Goal: Find specific page/section: Find specific page/section

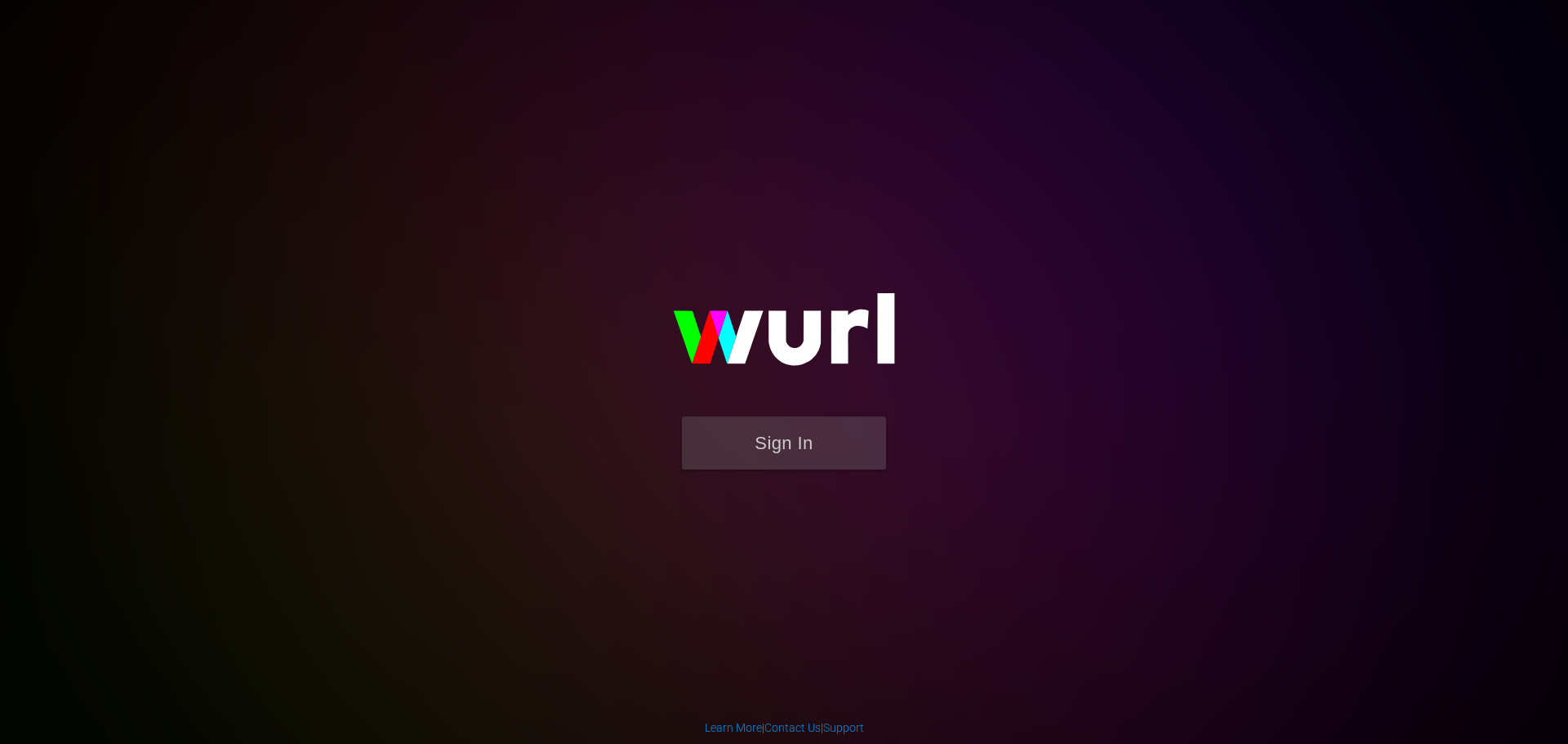
click at [811, 473] on form "Sign In" at bounding box center [784, 451] width 327 height 69
click at [808, 451] on button "Sign In" at bounding box center [784, 443] width 204 height 53
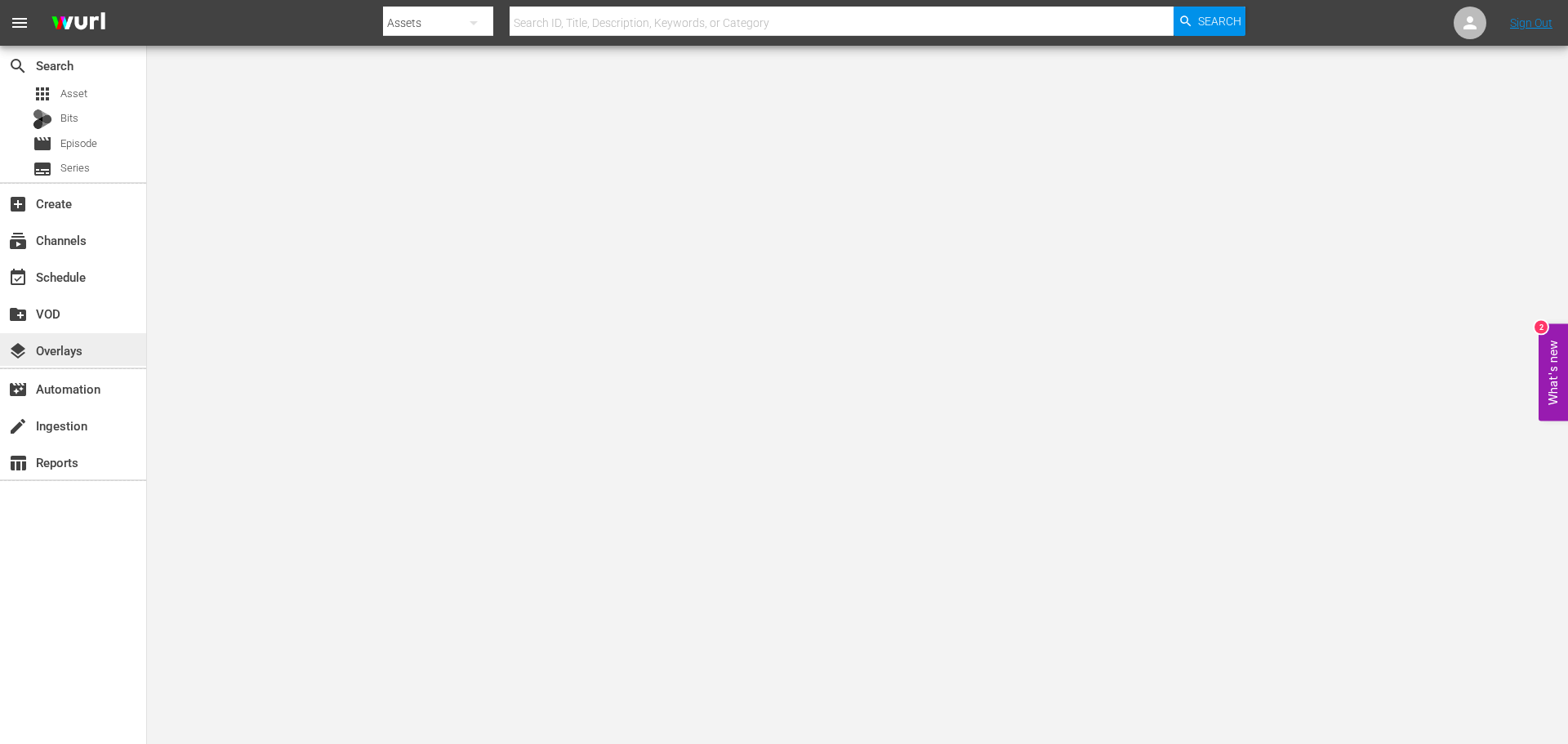
click at [82, 355] on div "layers Overlays" at bounding box center [46, 347] width 91 height 15
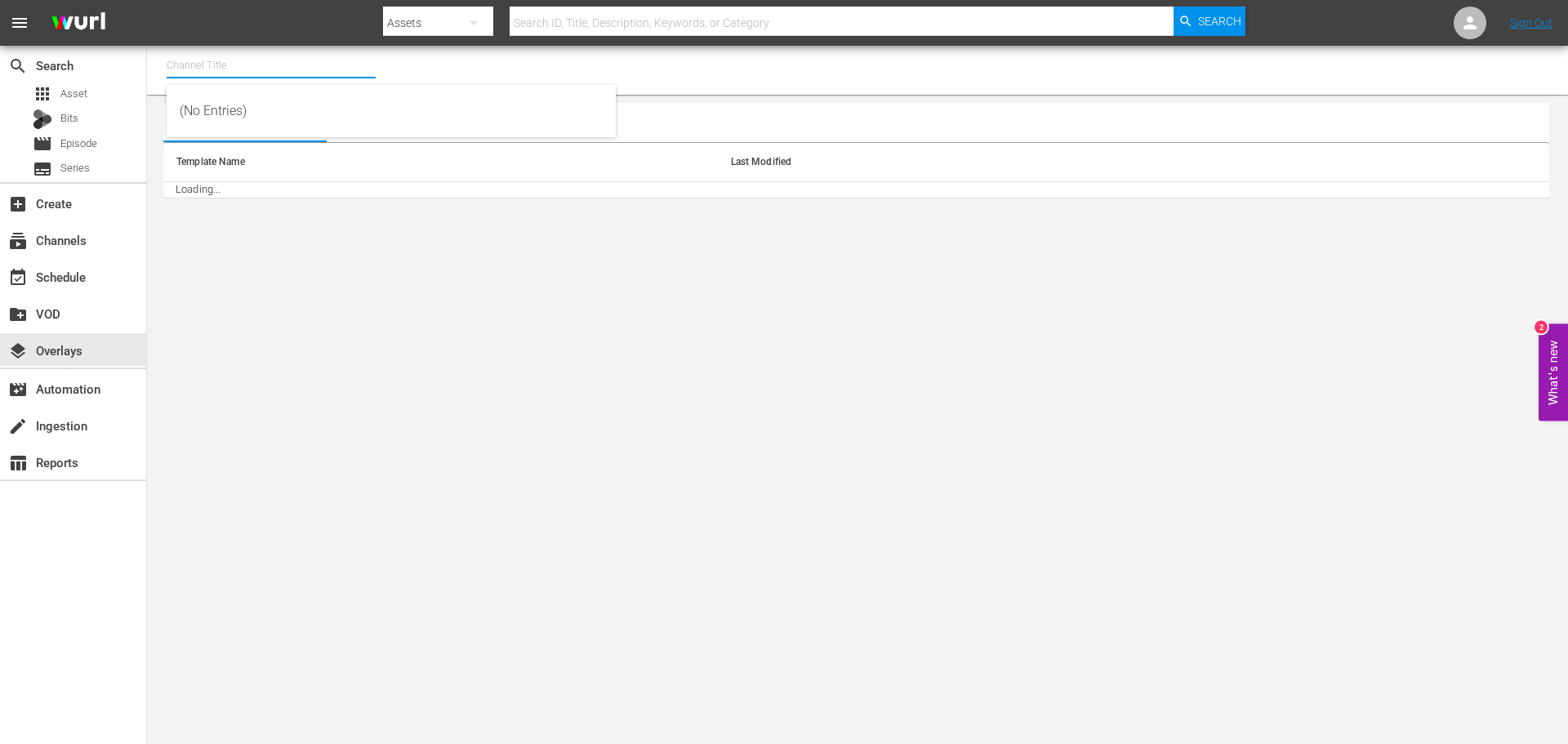
click at [349, 70] on input "text" at bounding box center [271, 65] width 209 height 40
click at [318, 66] on input "flipping" at bounding box center [271, 65] width 209 height 40
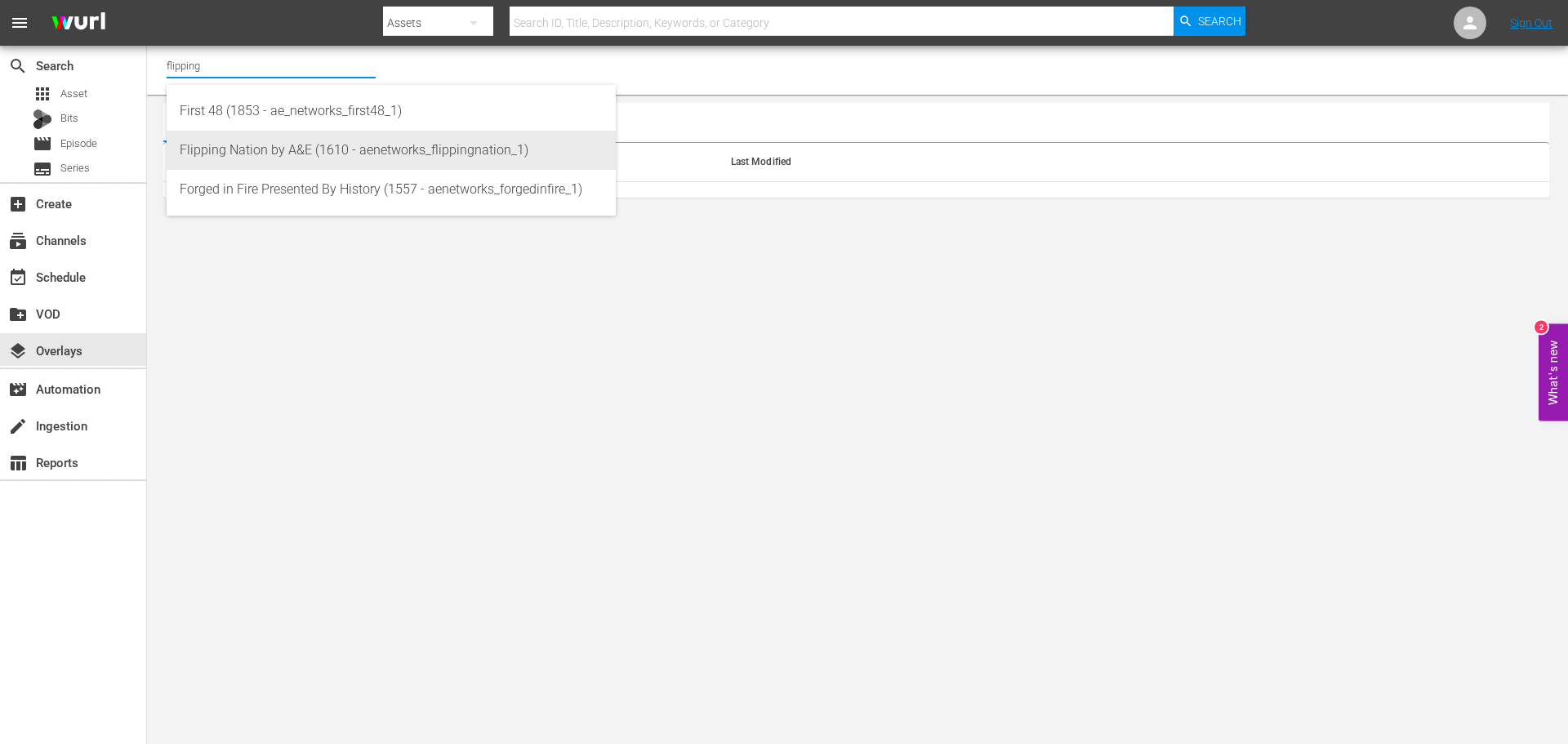
click at [301, 160] on div "Flipping Nation by A&E (1610 - aenetworks_flippingnation_1)" at bounding box center [390, 150] width 423 height 40
type input "Flipping Nation by A&E (1610 - aenetworks_flippingnation_1)"
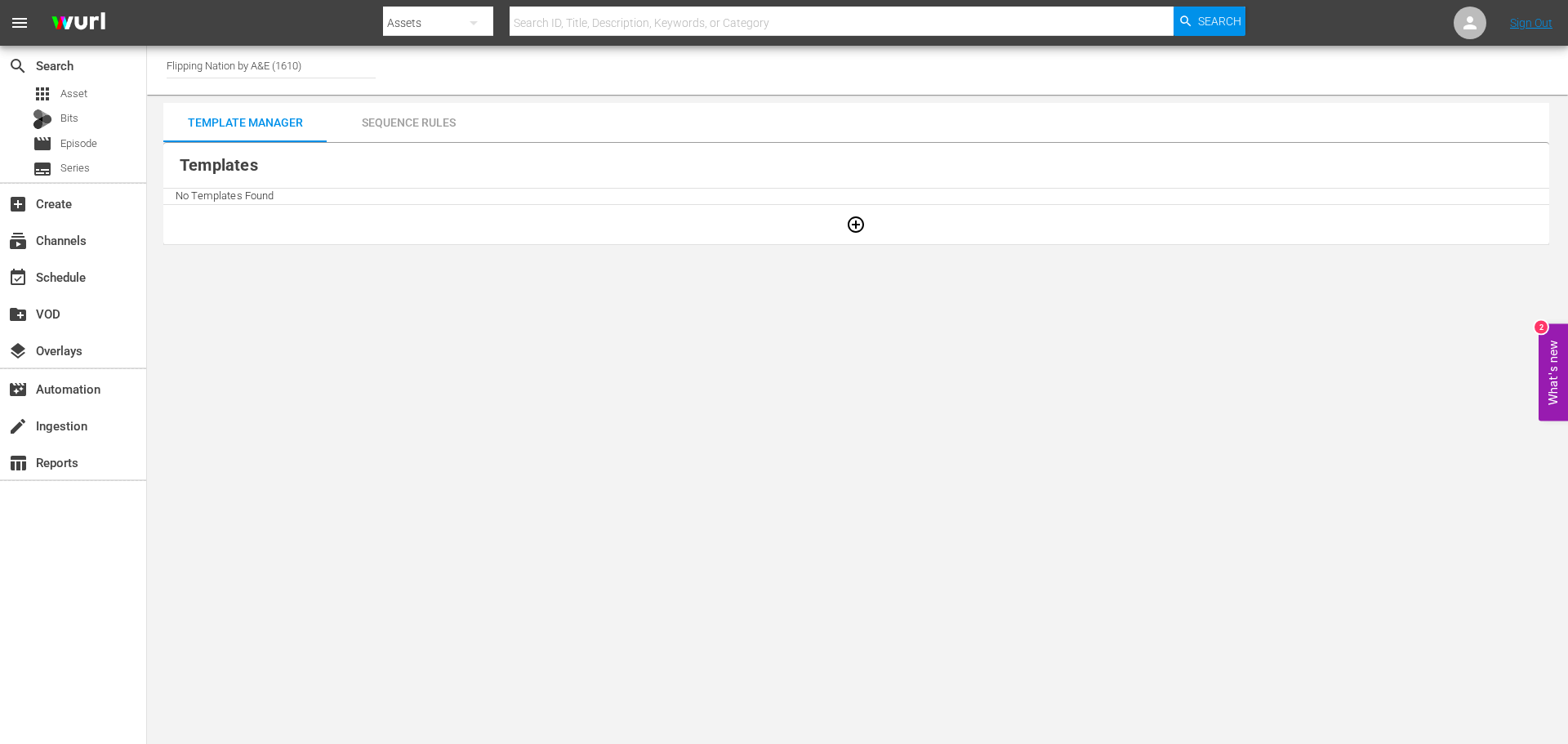
click at [952, 357] on body "menu Search By Assets Search ID, Title, Description, Keywords, or Category Sear…" at bounding box center [784, 372] width 1568 height 744
click at [420, 131] on div "Sequence Rules" at bounding box center [409, 122] width 164 height 40
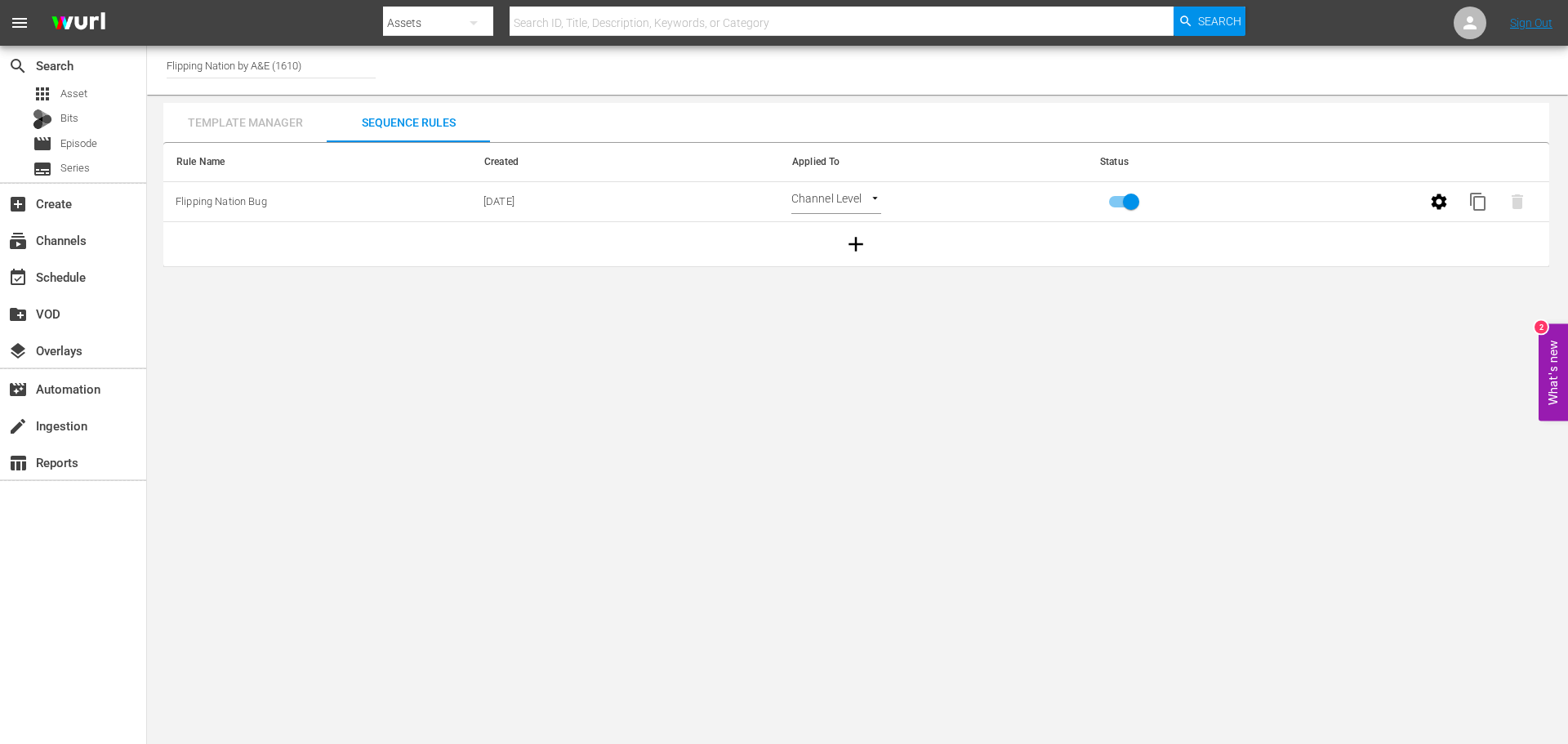
click at [299, 120] on div "Template Manager" at bounding box center [245, 122] width 164 height 40
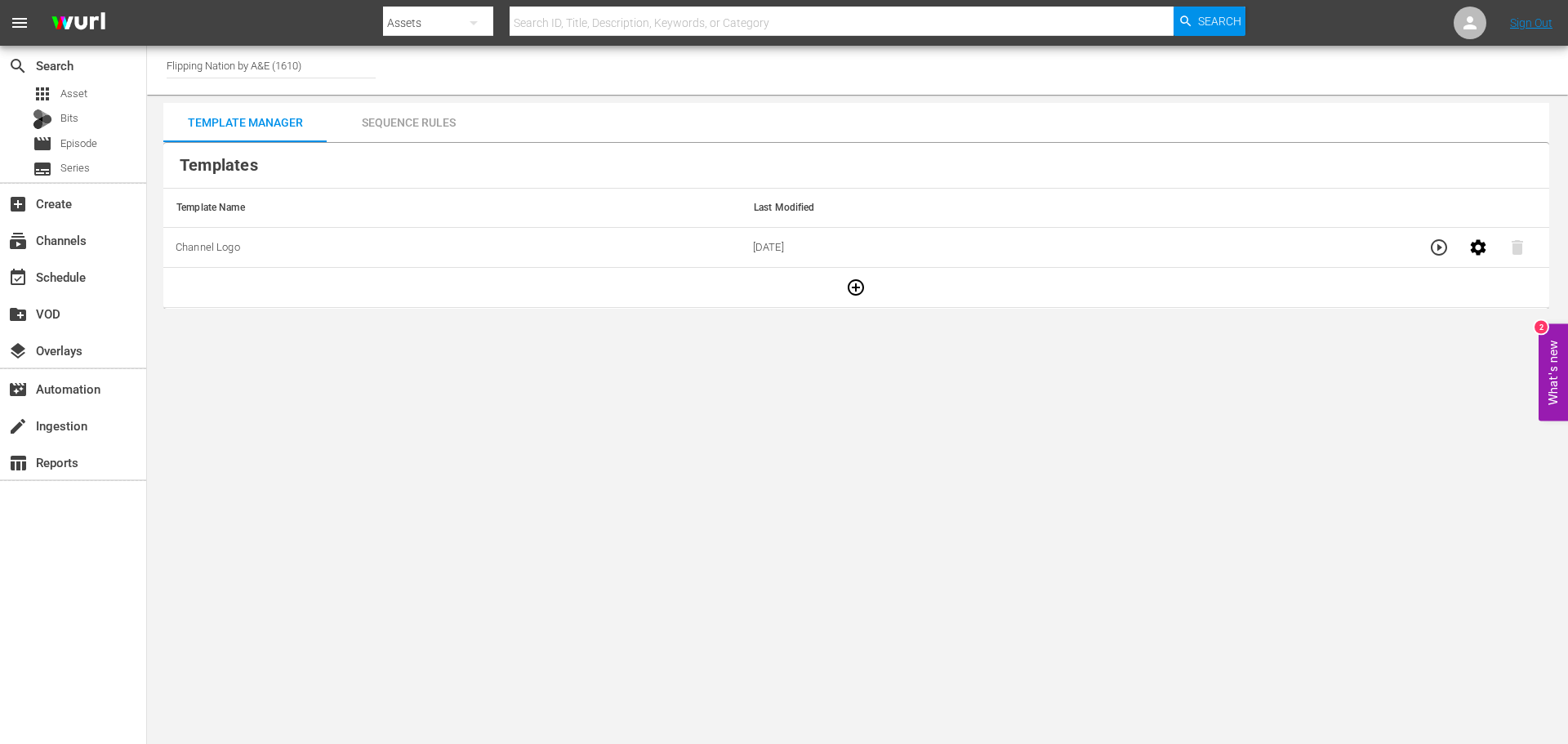
click at [1429, 251] on icon "button" at bounding box center [1439, 247] width 19 height 19
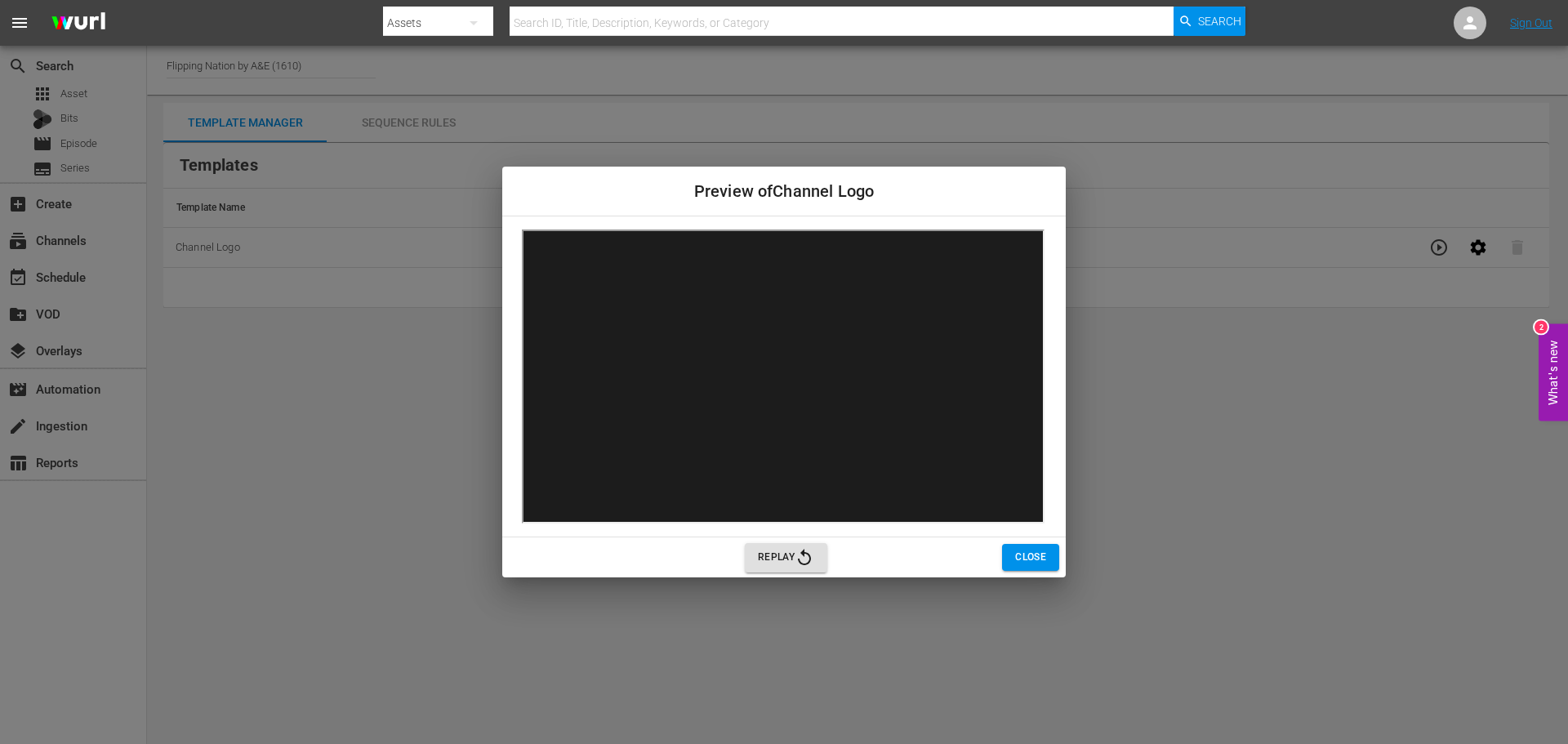
click at [1042, 564] on span "Close" at bounding box center [1030, 558] width 31 height 18
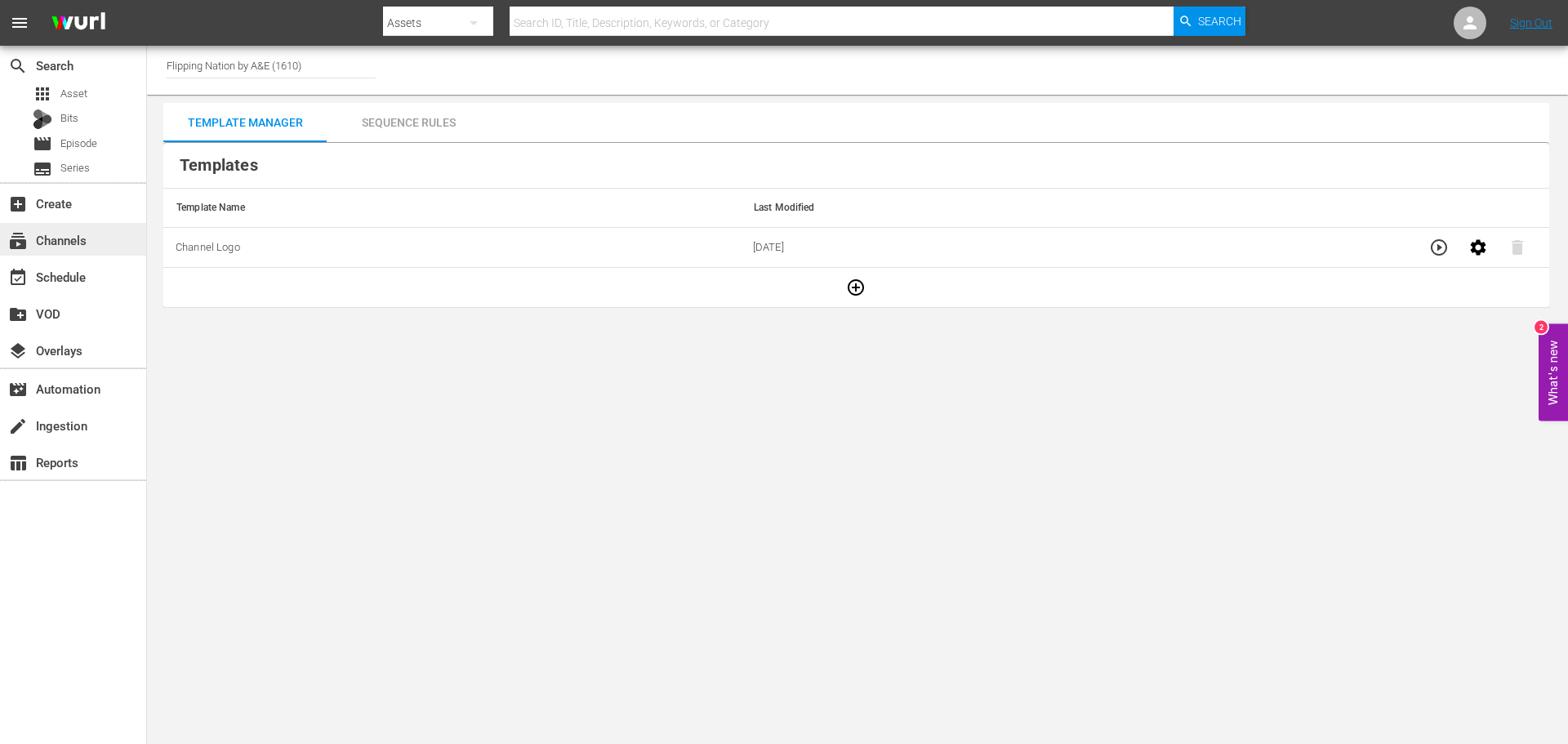
click at [62, 245] on div "subscriptions Channels" at bounding box center [46, 237] width 91 height 15
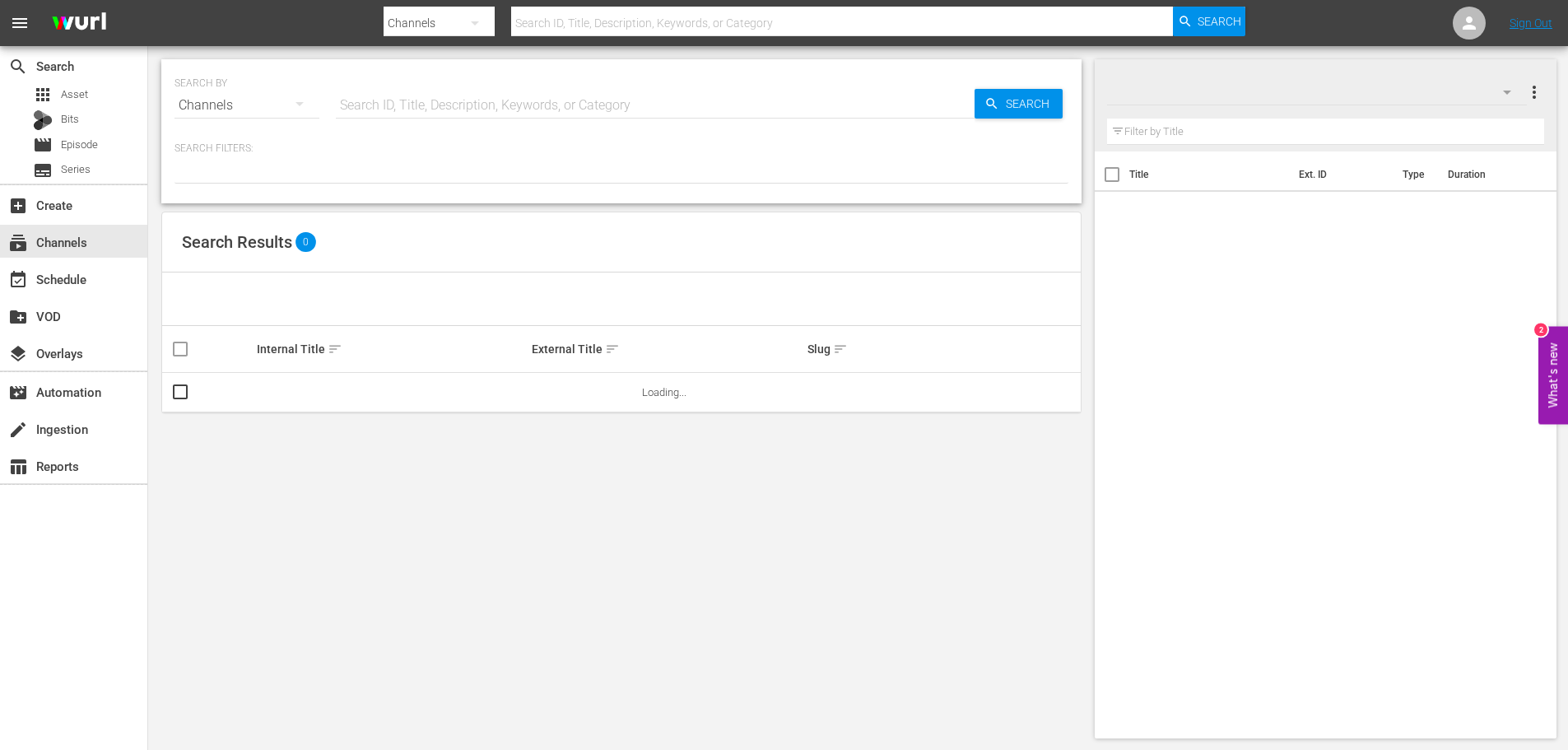
click at [405, 98] on input "text" at bounding box center [655, 105] width 639 height 40
type input "flipping nation"
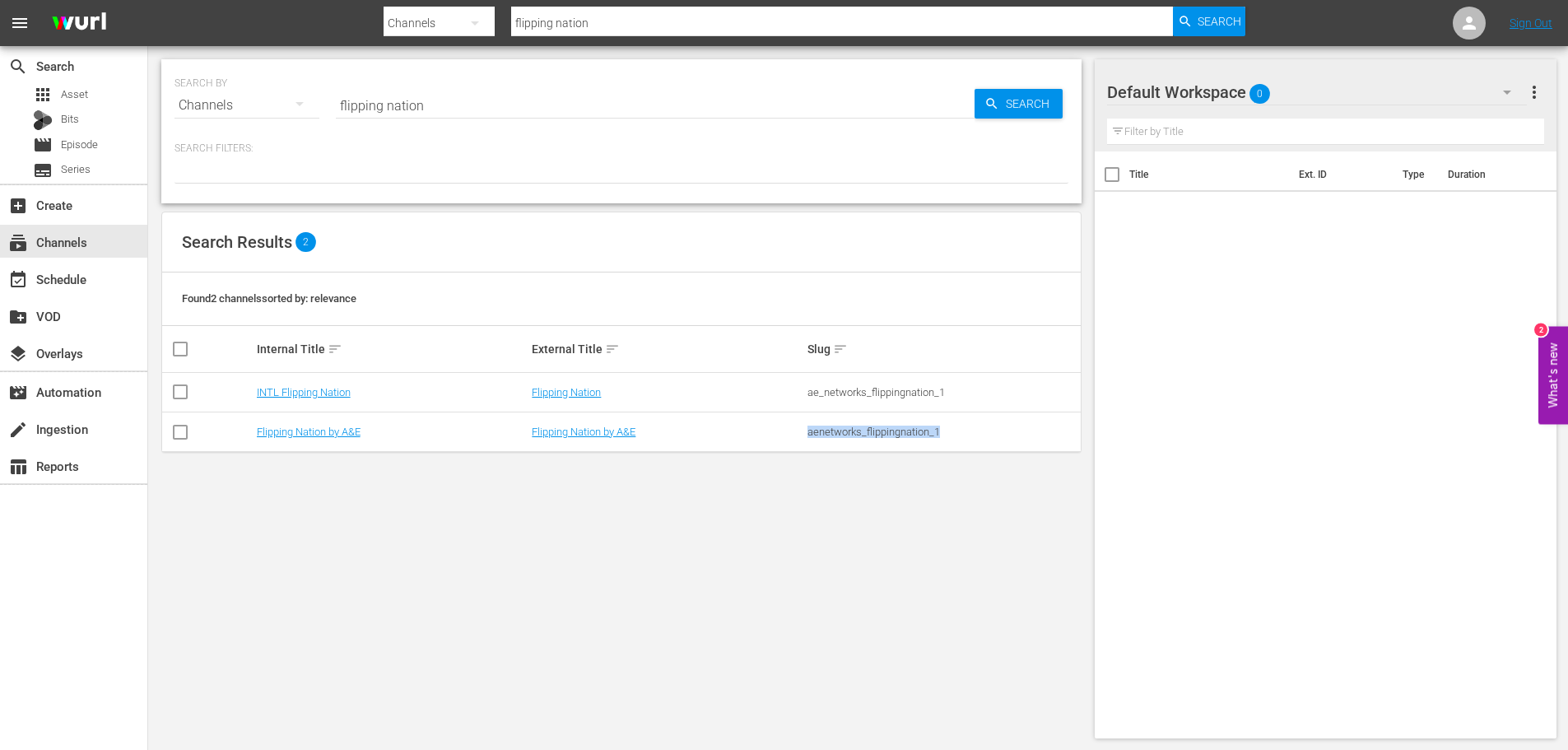
drag, startPoint x: 872, startPoint y: 434, endPoint x: 803, endPoint y: 434, distance: 69.0
click at [803, 434] on tr "Flipping Nation by A&E Flipping Nation by A&E aenetworks_flippingnation_1" at bounding box center [621, 432] width 919 height 40
copy tr "aenetworks_flippingnation_1"
click at [604, 434] on link "Flipping Nation by A&E" at bounding box center [583, 432] width 104 height 12
